Goal: Information Seeking & Learning: Compare options

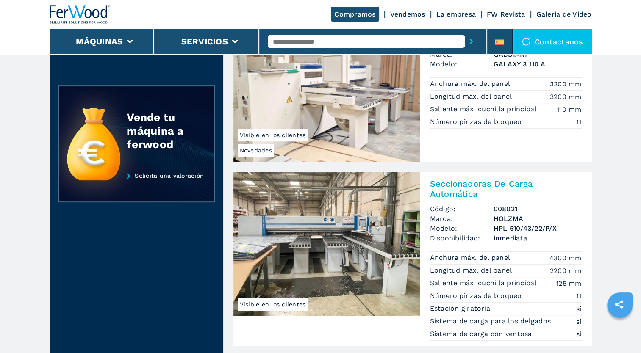
scroll to position [424, 0]
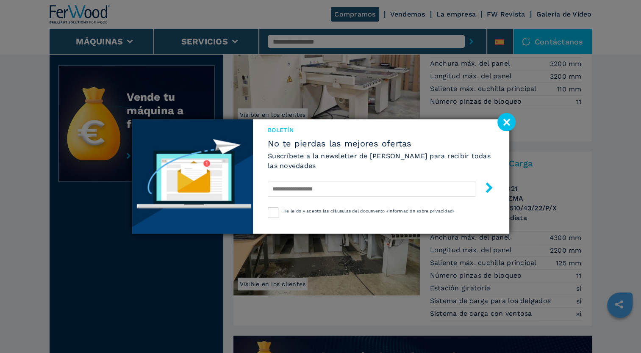
click at [508, 122] on image at bounding box center [507, 122] width 18 height 18
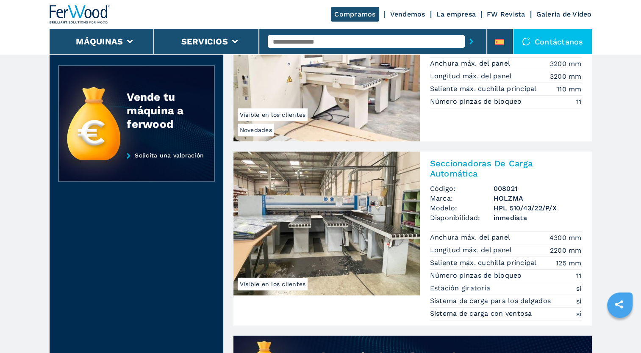
click at [491, 164] on h2 "Seccionadoras De Carga Automática" at bounding box center [506, 169] width 152 height 20
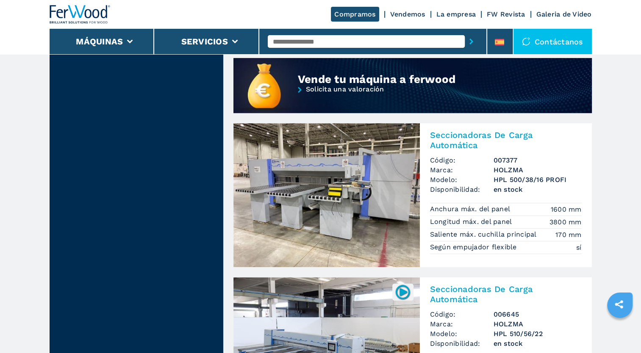
scroll to position [721, 0]
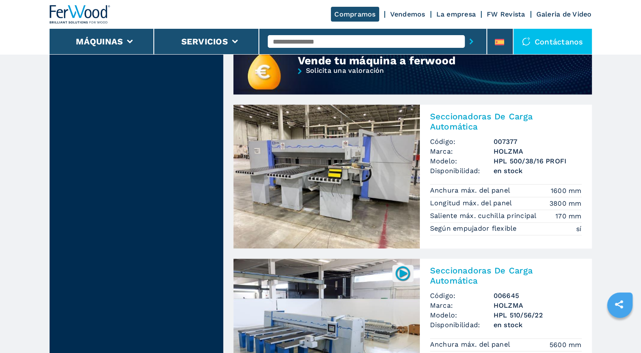
click at [462, 115] on h2 "Seccionadoras De Carga Automática" at bounding box center [506, 121] width 152 height 20
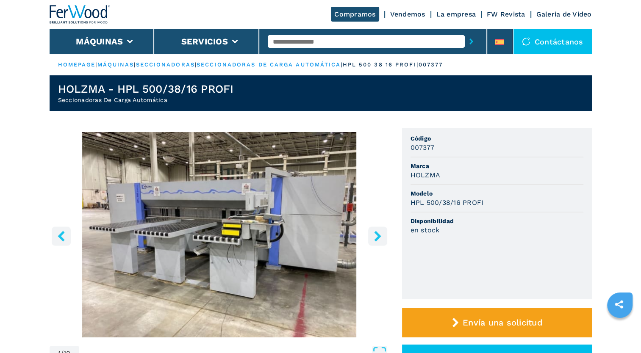
click at [380, 235] on icon "right-button" at bounding box center [377, 236] width 7 height 11
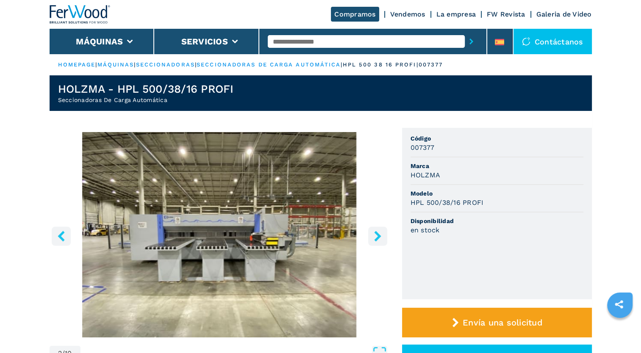
click at [380, 235] on icon "right-button" at bounding box center [377, 236] width 7 height 11
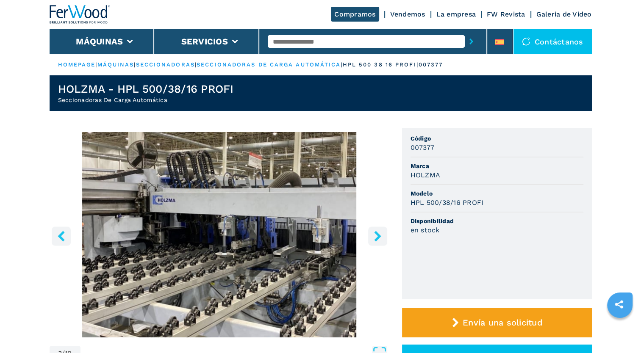
click at [380, 235] on icon "right-button" at bounding box center [377, 236] width 7 height 11
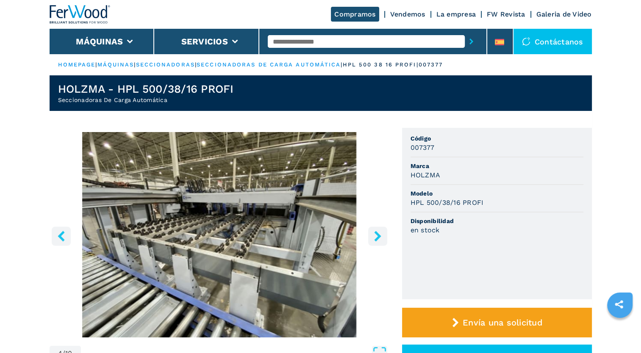
click at [378, 239] on icon "right-button" at bounding box center [377, 236] width 7 height 11
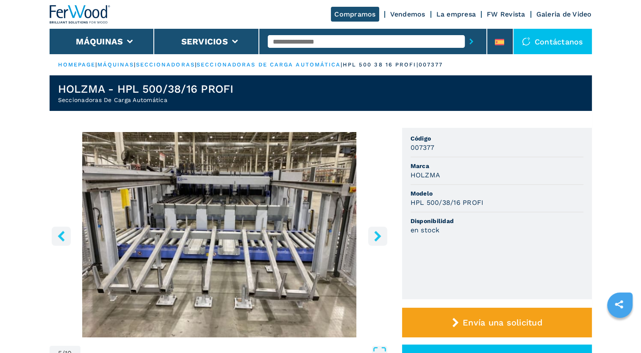
click at [378, 239] on icon "right-button" at bounding box center [377, 236] width 7 height 11
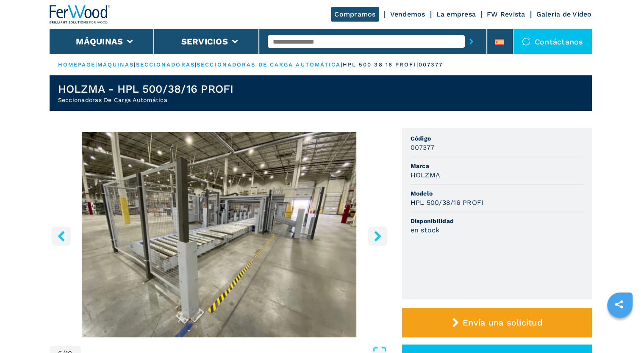
click at [378, 239] on icon "right-button" at bounding box center [377, 236] width 7 height 11
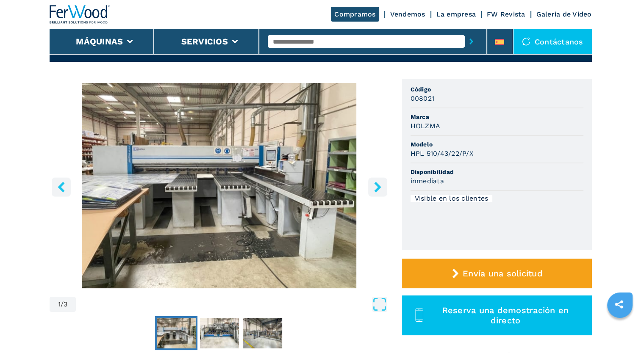
click at [375, 187] on icon "right-button" at bounding box center [378, 187] width 11 height 11
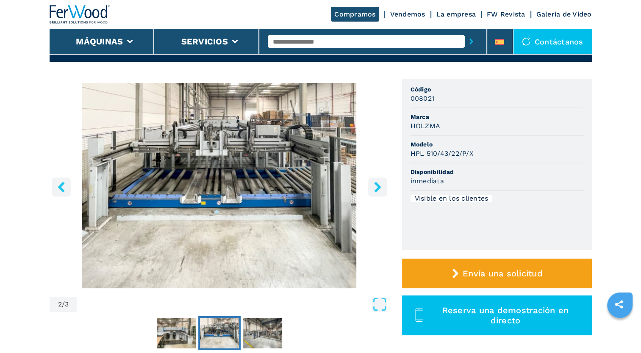
click at [375, 187] on icon "right-button" at bounding box center [378, 187] width 11 height 11
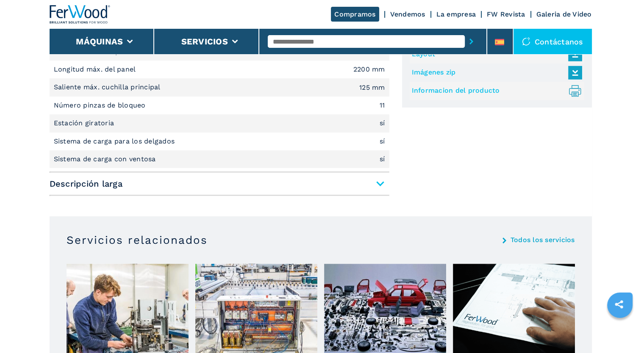
scroll to position [431, 0]
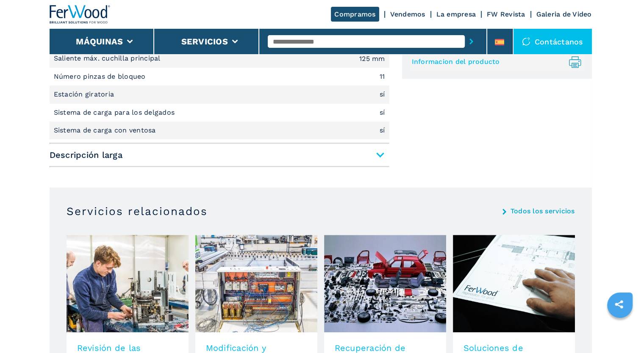
click at [379, 158] on span "Descripción larga" at bounding box center [220, 155] width 340 height 15
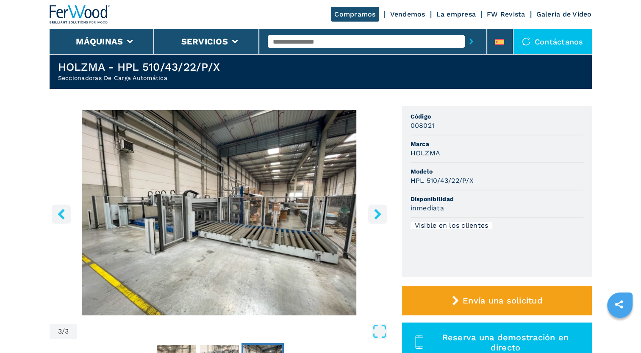
scroll to position [7, 0]
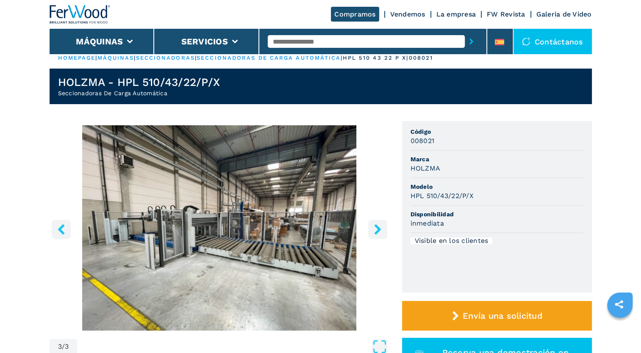
click at [378, 228] on icon "right-button" at bounding box center [377, 229] width 7 height 11
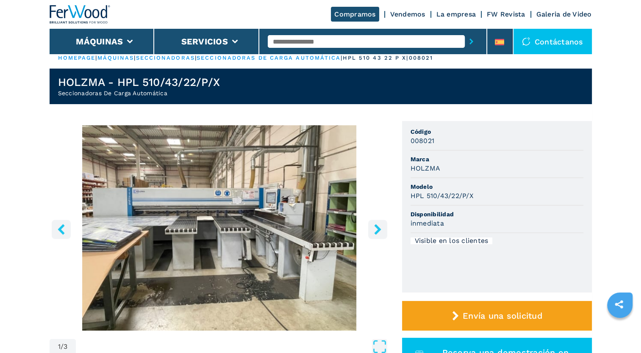
click at [378, 228] on icon "right-button" at bounding box center [377, 229] width 7 height 11
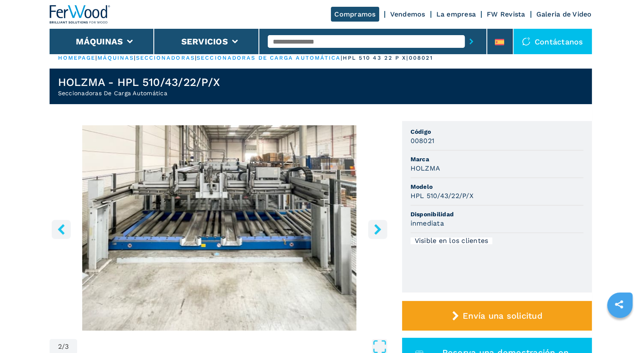
click at [378, 228] on icon "right-button" at bounding box center [377, 229] width 7 height 11
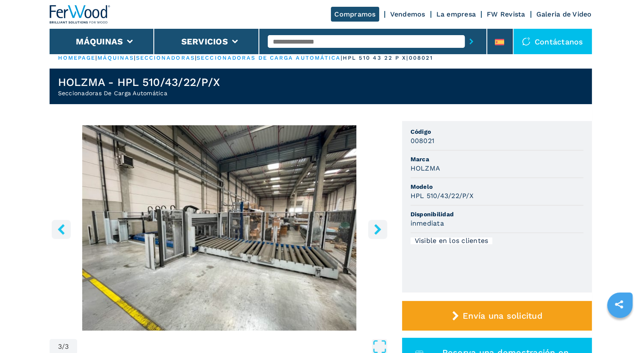
click at [378, 228] on icon "right-button" at bounding box center [377, 229] width 7 height 11
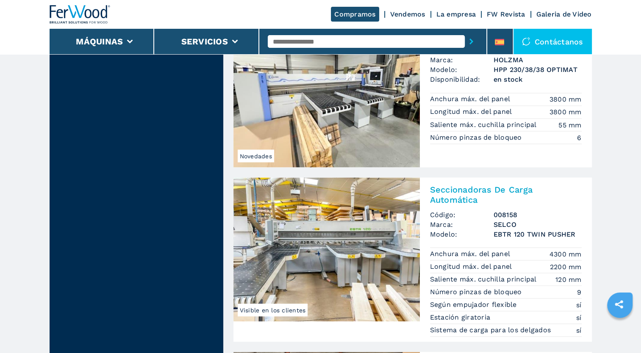
scroll to position [1526, 0]
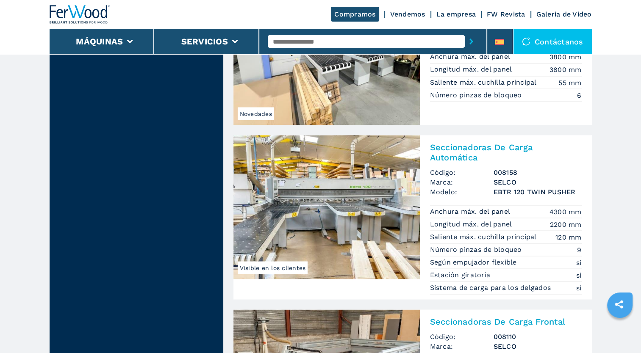
click at [458, 143] on h2 "Seccionadoras De Carga Automática" at bounding box center [506, 152] width 152 height 20
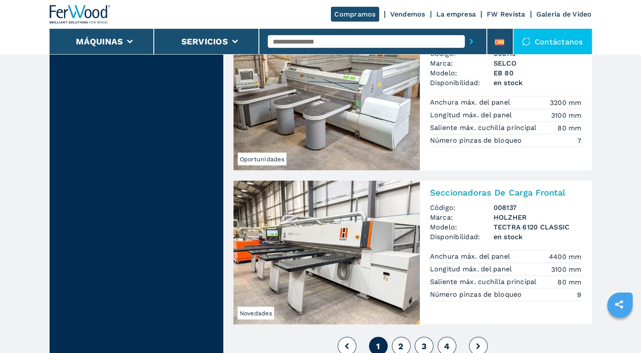
scroll to position [1865, 0]
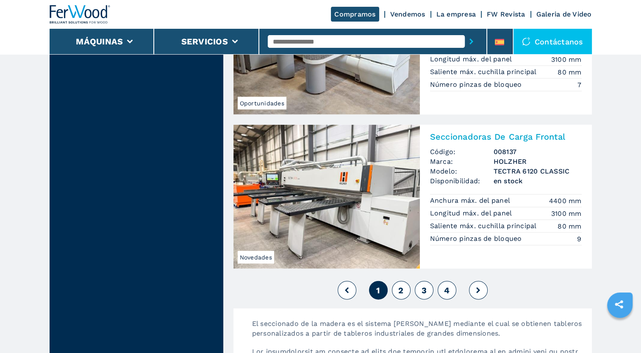
click at [475, 287] on button at bounding box center [478, 290] width 19 height 19
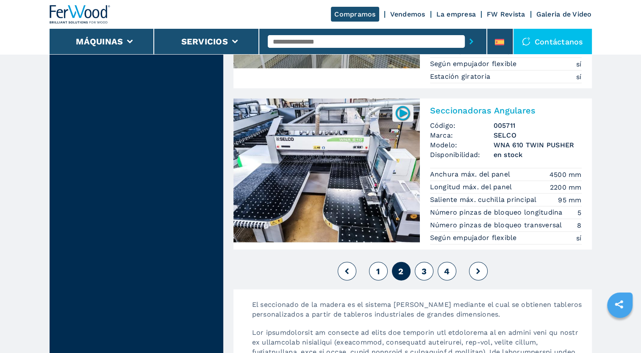
scroll to position [1907, 0]
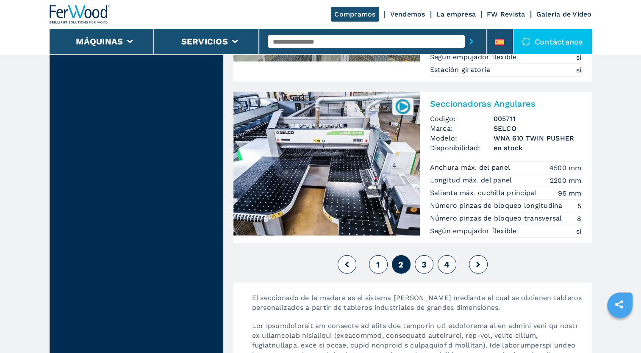
click at [422, 260] on span "3" at bounding box center [423, 265] width 5 height 10
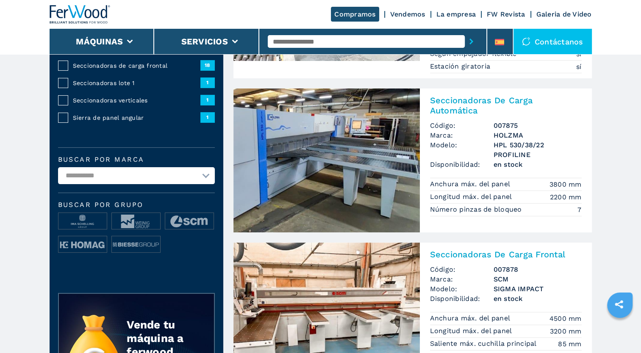
scroll to position [212, 0]
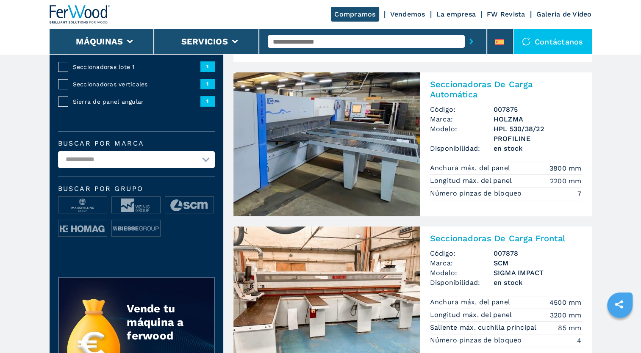
click at [458, 86] on h2 "Seccionadoras De Carga Automática" at bounding box center [506, 89] width 152 height 20
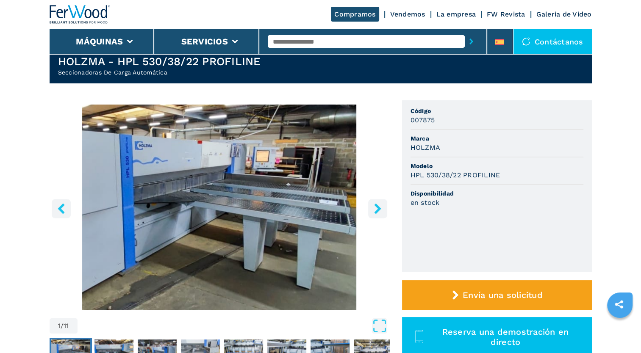
scroll to position [42, 0]
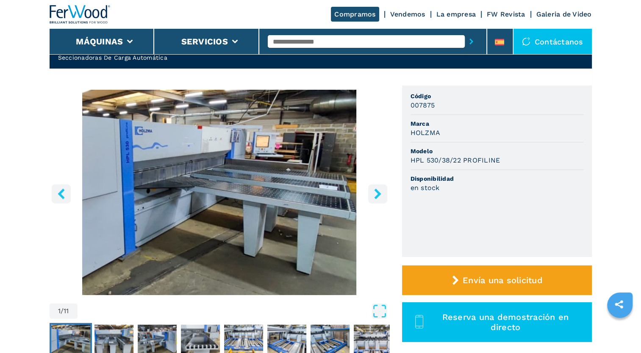
click at [384, 196] on button "right-button" at bounding box center [377, 193] width 19 height 19
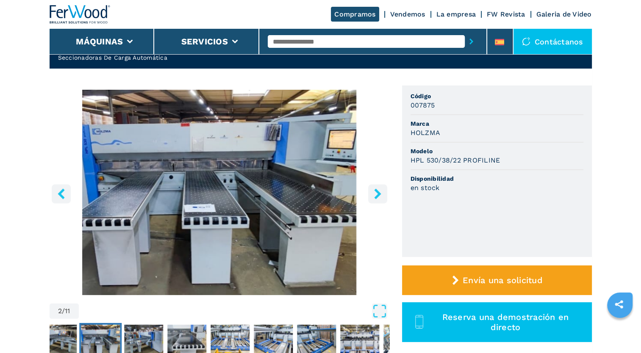
click at [376, 196] on icon "right-button" at bounding box center [377, 194] width 7 height 11
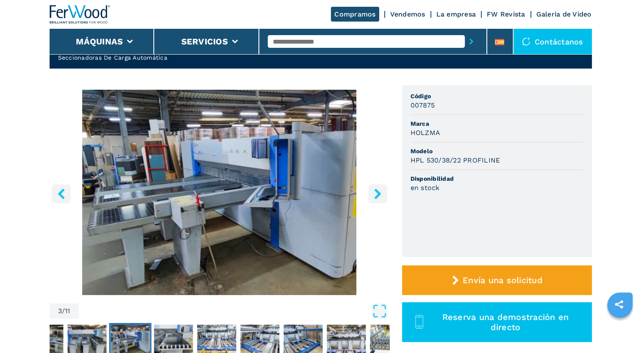
click at [376, 196] on icon "right-button" at bounding box center [377, 194] width 7 height 11
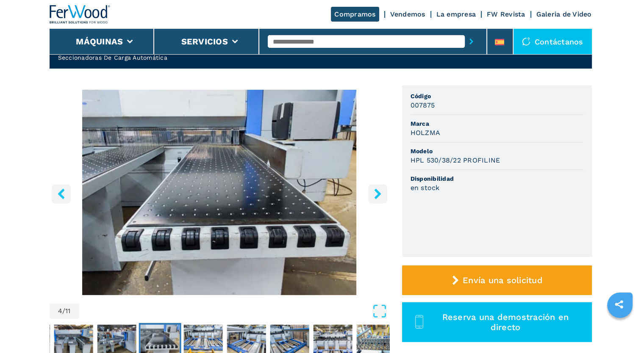
click at [376, 196] on icon "right-button" at bounding box center [377, 194] width 7 height 11
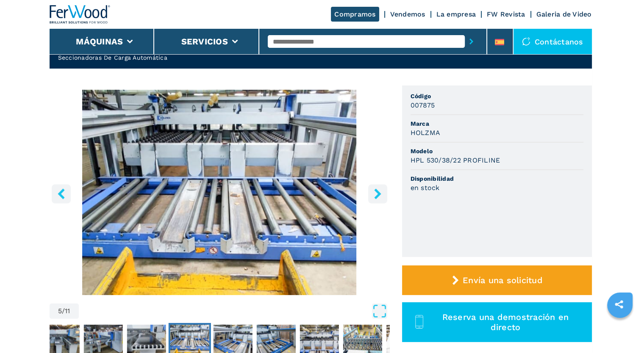
click at [376, 197] on icon "right-button" at bounding box center [377, 194] width 7 height 11
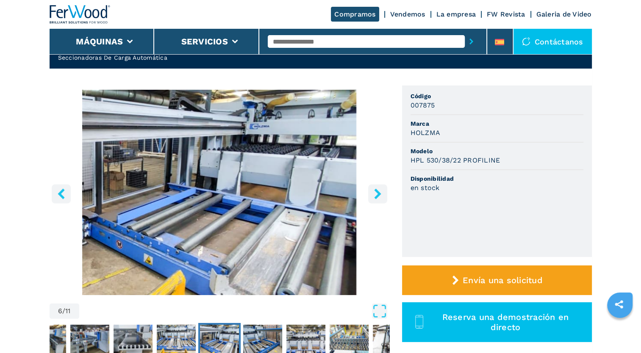
click at [376, 197] on icon "right-button" at bounding box center [377, 194] width 7 height 11
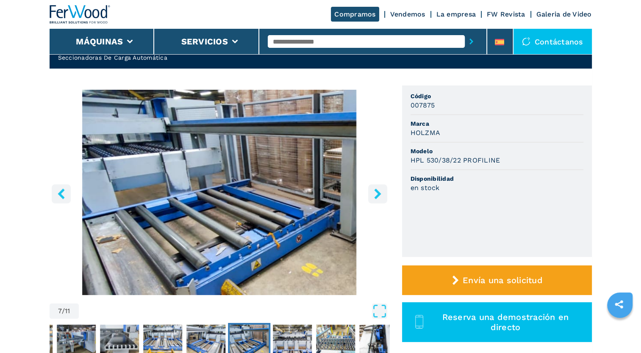
click at [376, 197] on icon "right-button" at bounding box center [377, 194] width 7 height 11
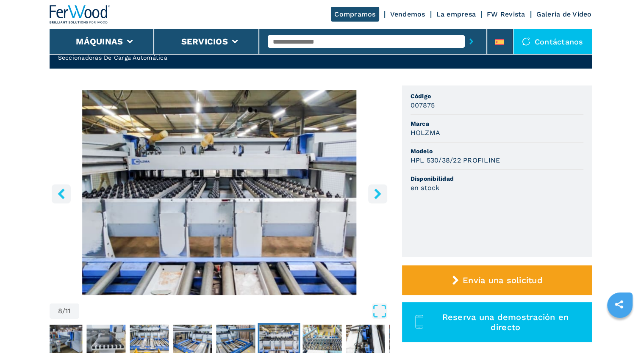
click at [376, 197] on icon "right-button" at bounding box center [377, 194] width 7 height 11
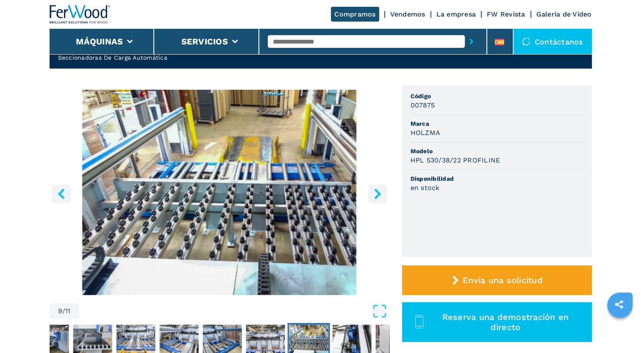
click at [376, 197] on icon "right-button" at bounding box center [377, 194] width 7 height 11
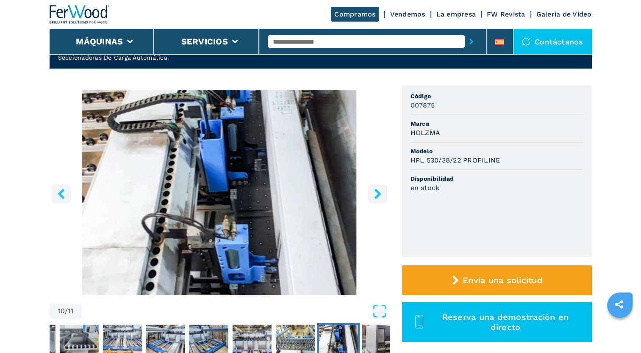
click at [376, 197] on icon "right-button" at bounding box center [377, 194] width 7 height 11
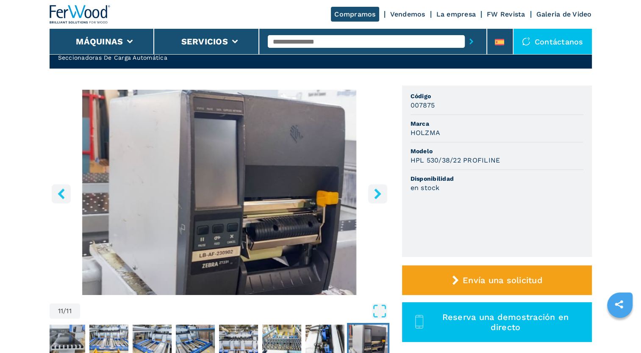
click at [376, 197] on icon "right-button" at bounding box center [377, 194] width 7 height 11
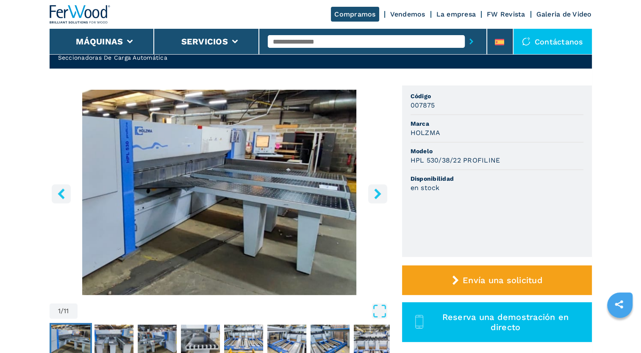
click at [376, 197] on icon "right-button" at bounding box center [377, 194] width 7 height 11
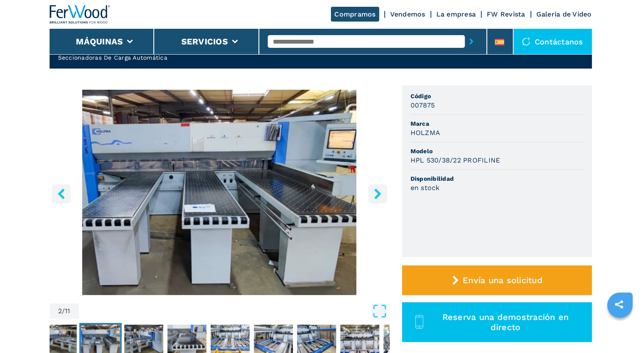
click at [381, 191] on icon "right-button" at bounding box center [378, 194] width 11 height 11
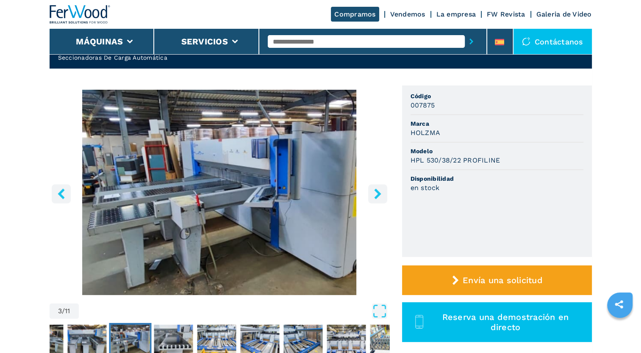
click at [381, 191] on icon "right-button" at bounding box center [378, 194] width 11 height 11
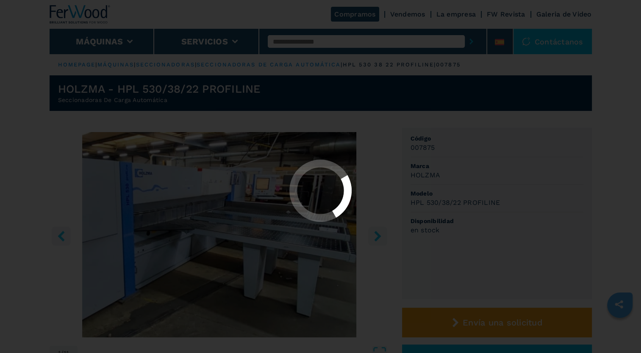
select select "**********"
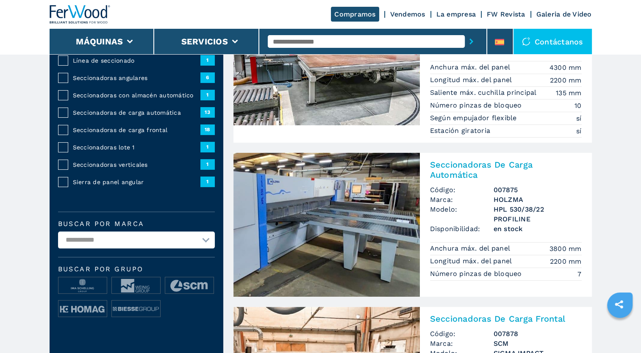
scroll to position [127, 0]
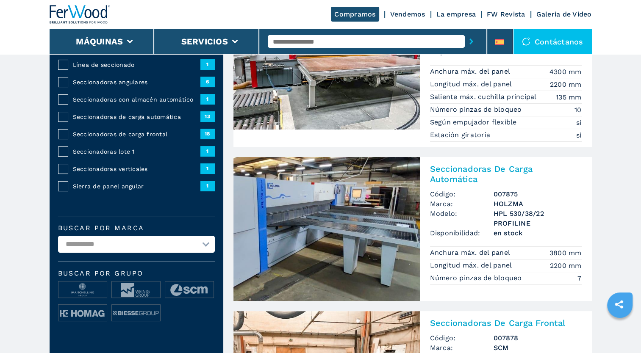
click at [465, 178] on h2 "Seccionadoras De Carga Automática" at bounding box center [506, 174] width 152 height 20
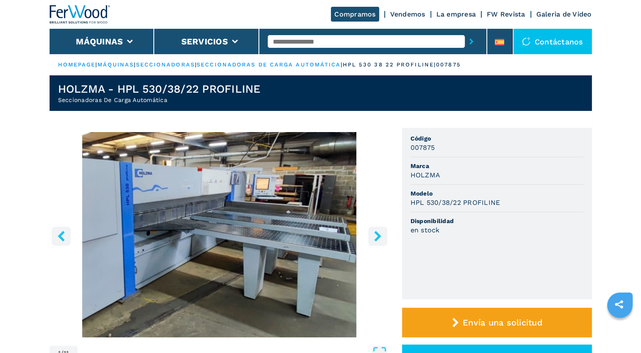
click at [379, 238] on icon "right-button" at bounding box center [377, 236] width 7 height 11
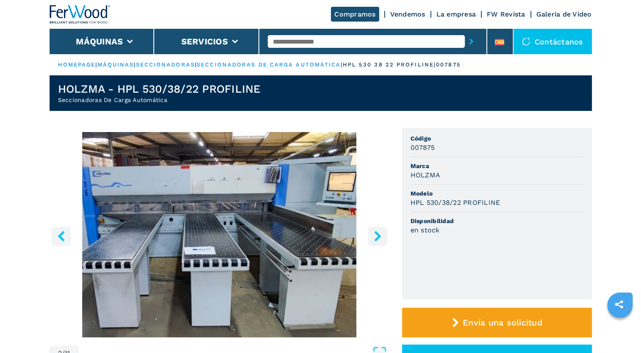
click at [379, 238] on icon "right-button" at bounding box center [377, 236] width 7 height 11
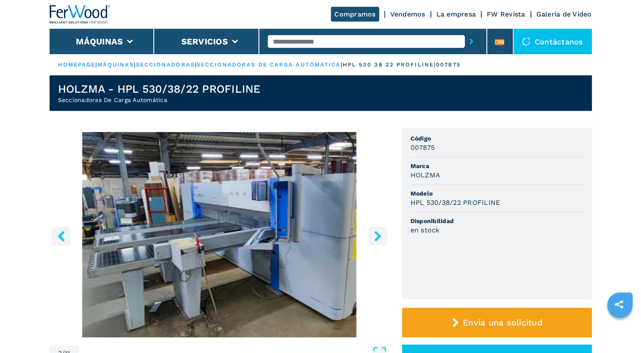
click at [379, 238] on icon "right-button" at bounding box center [377, 236] width 7 height 11
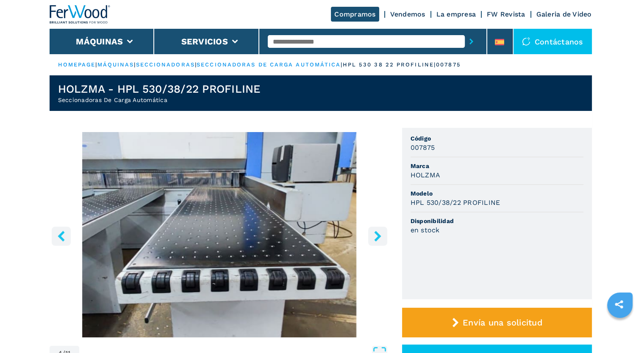
click at [379, 238] on icon "right-button" at bounding box center [377, 236] width 7 height 11
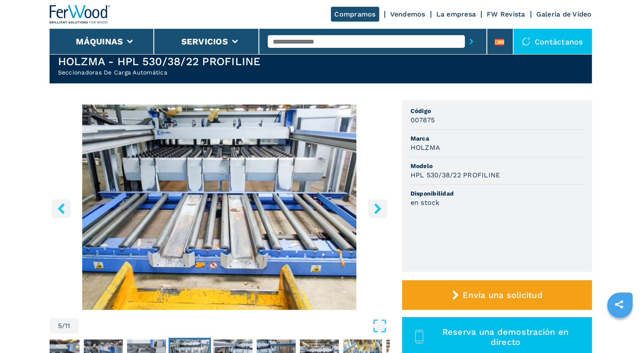
scroll to position [42, 0]
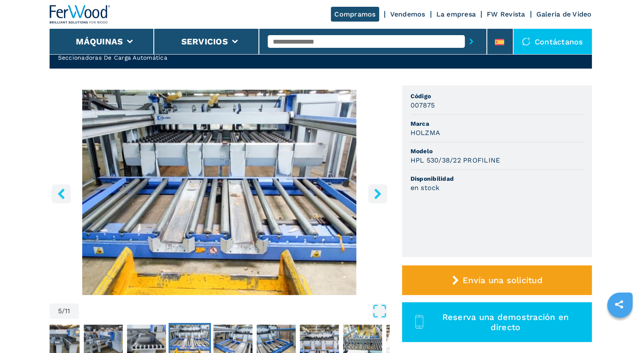
click at [376, 192] on icon "right-button" at bounding box center [377, 194] width 7 height 11
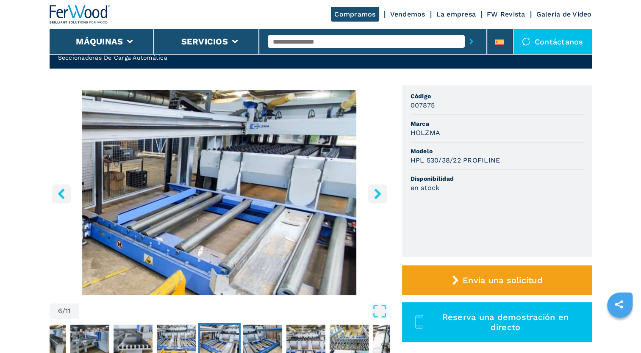
click at [376, 192] on icon "right-button" at bounding box center [377, 194] width 7 height 11
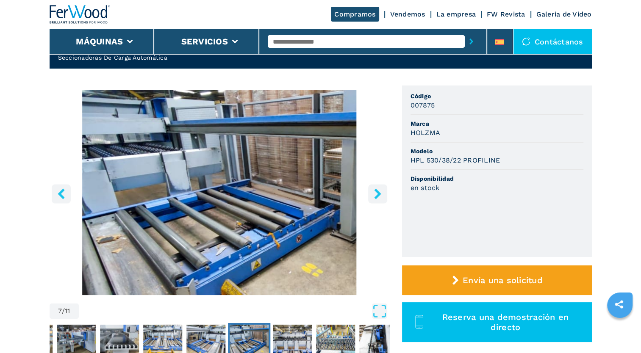
click at [376, 192] on icon "right-button" at bounding box center [377, 194] width 7 height 11
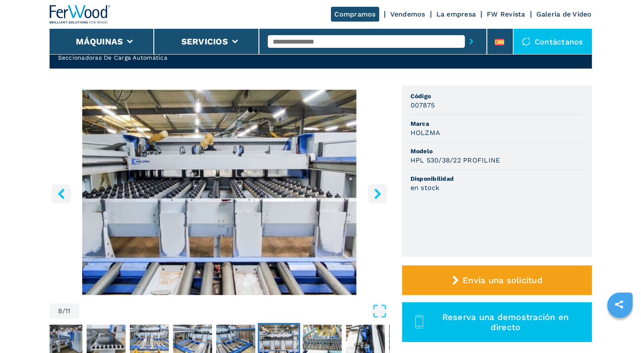
click at [376, 192] on icon "right-button" at bounding box center [377, 194] width 7 height 11
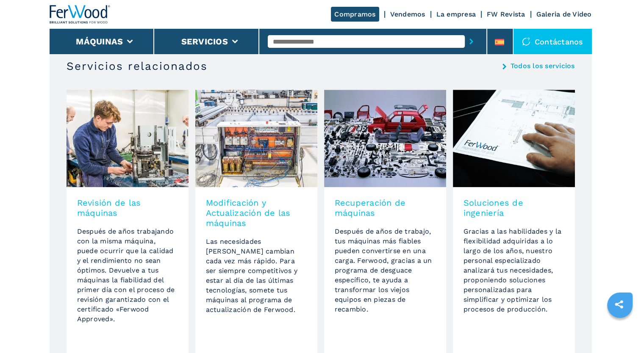
scroll to position [339, 0]
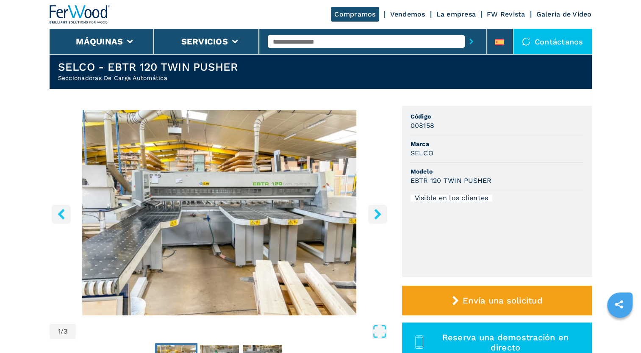
scroll to position [42, 0]
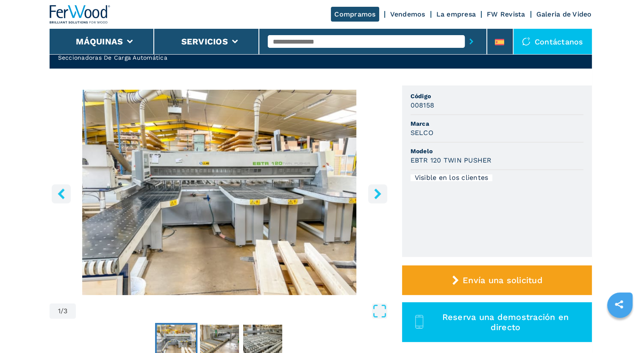
click at [376, 197] on icon "right-button" at bounding box center [377, 194] width 7 height 11
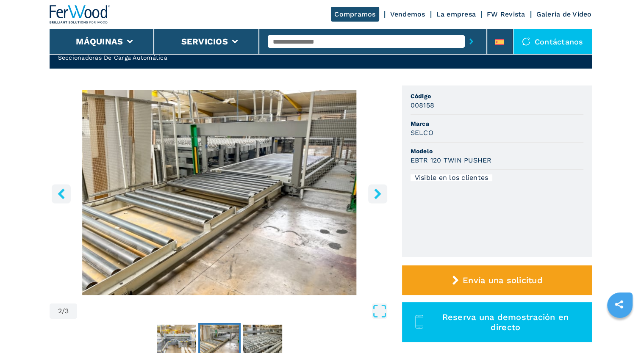
click at [376, 197] on icon "right-button" at bounding box center [377, 194] width 7 height 11
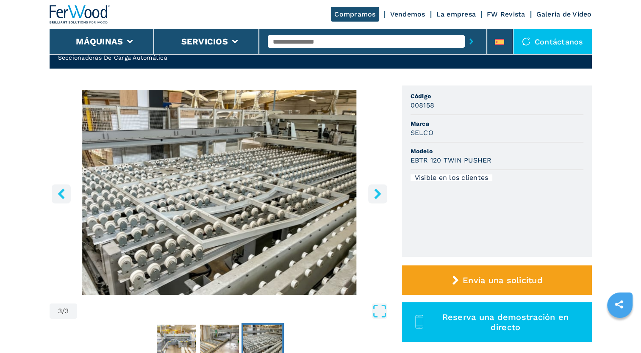
click at [376, 197] on icon "right-button" at bounding box center [377, 194] width 7 height 11
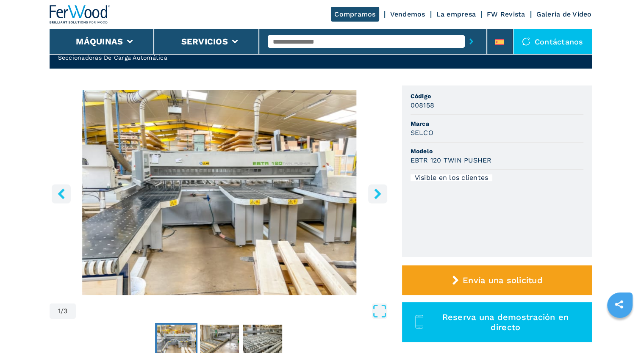
click at [376, 197] on icon "right-button" at bounding box center [377, 194] width 7 height 11
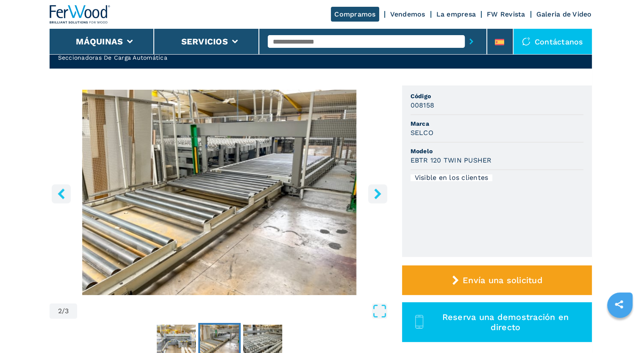
click at [376, 197] on icon "right-button" at bounding box center [377, 194] width 7 height 11
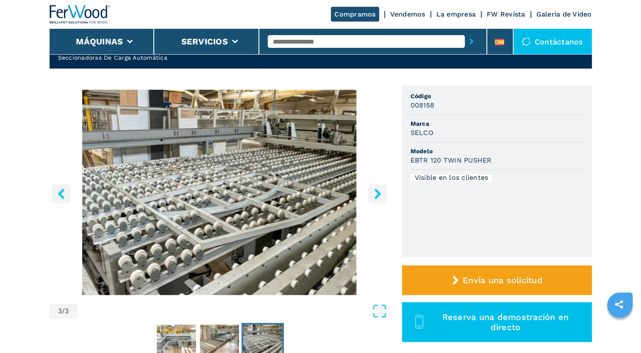
click at [376, 197] on icon "right-button" at bounding box center [377, 194] width 7 height 11
